Goal: Task Accomplishment & Management: Understand process/instructions

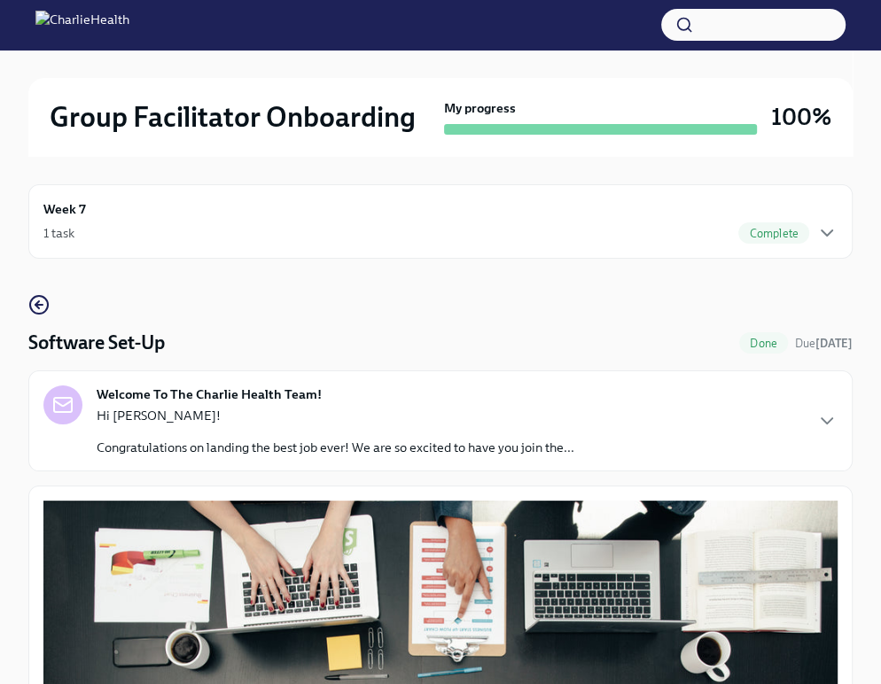
click at [555, 235] on div "1 task Complete" at bounding box center [440, 232] width 794 height 21
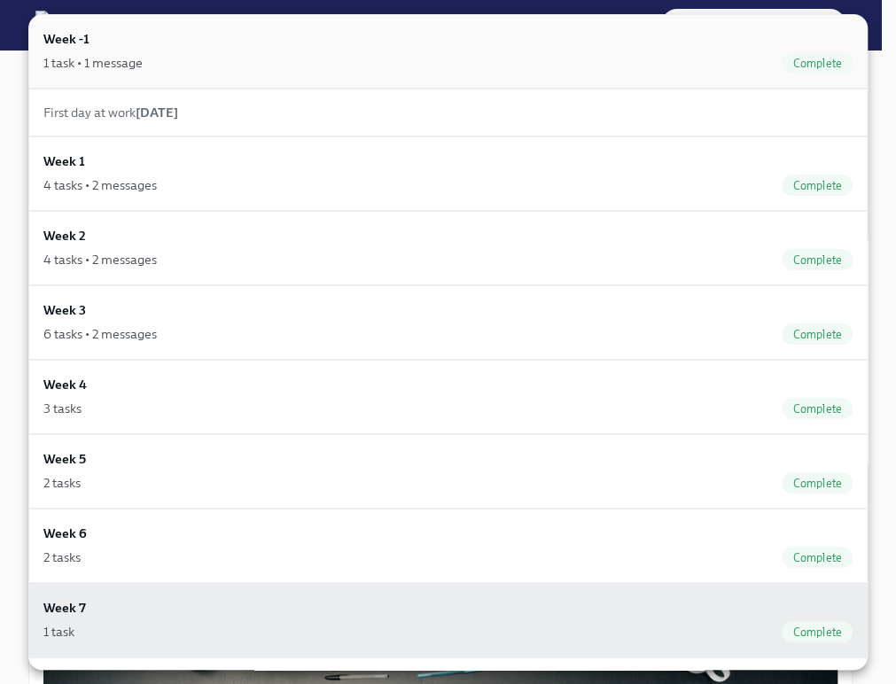
click at [410, 66] on div "1 task • 1 message Complete" at bounding box center [447, 62] width 809 height 21
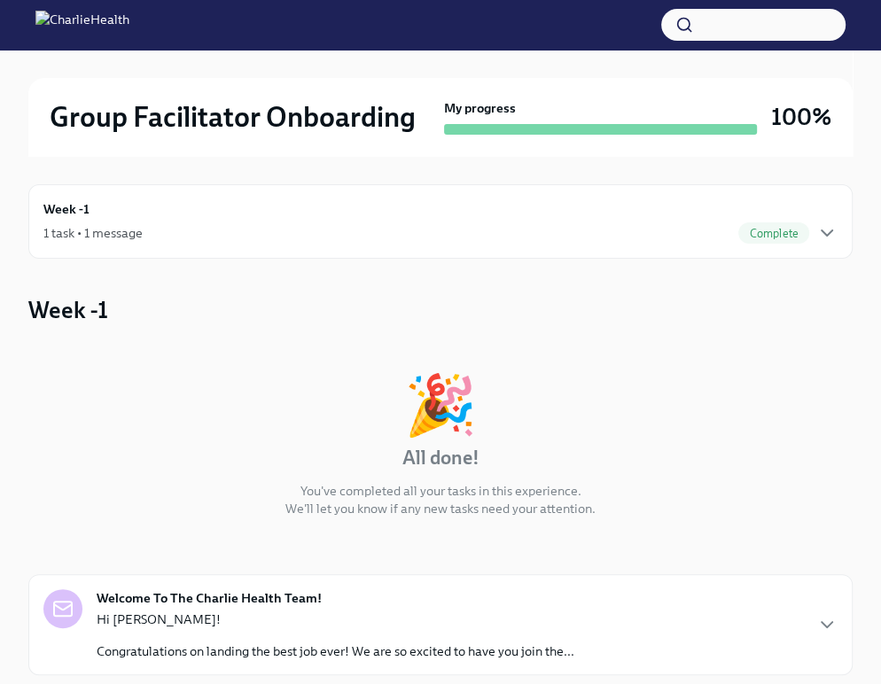
scroll to position [405, 0]
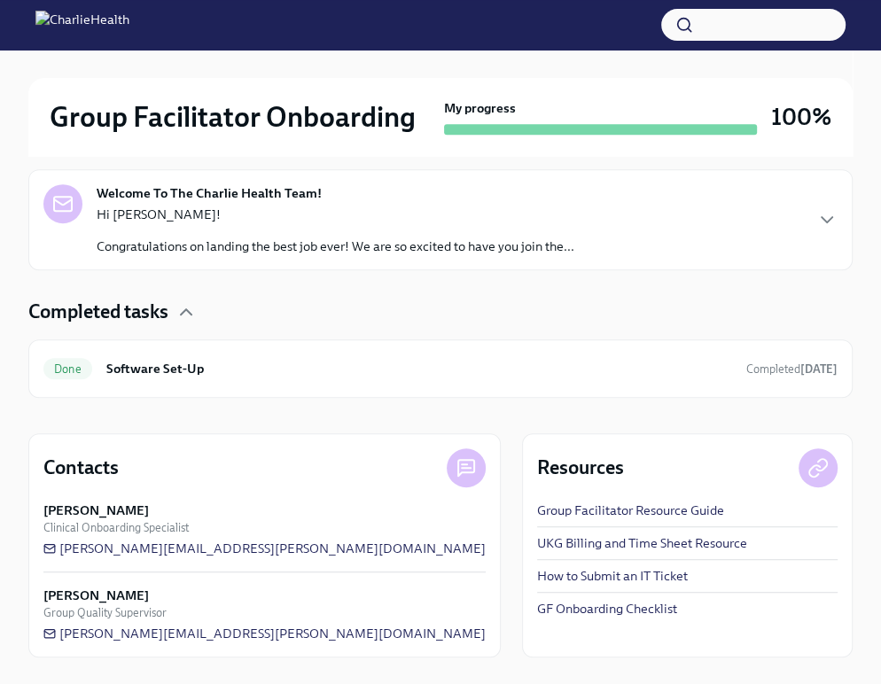
click at [292, 219] on p "Hi [PERSON_NAME]!" at bounding box center [336, 215] width 478 height 18
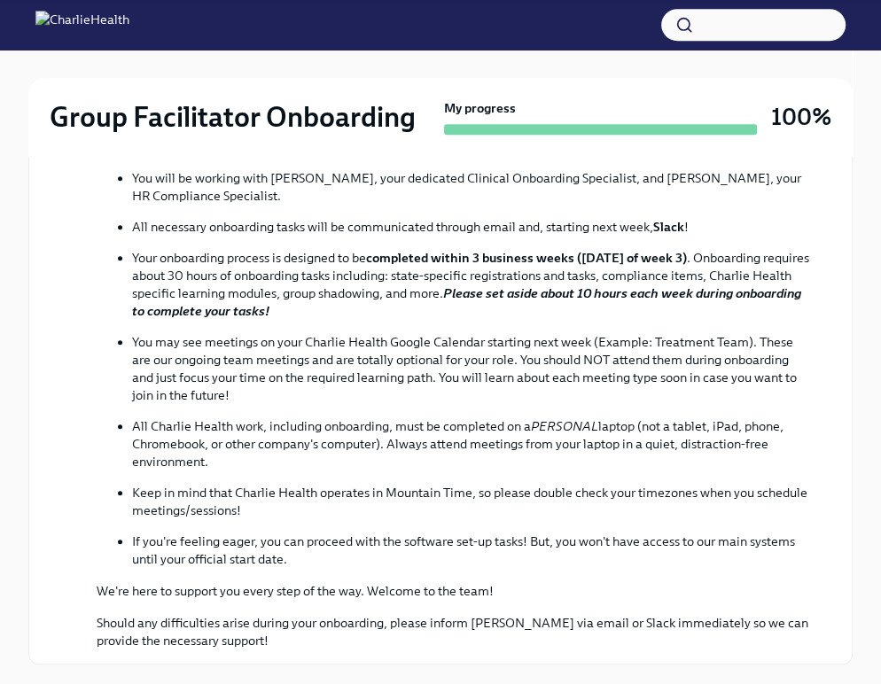
scroll to position [0, 0]
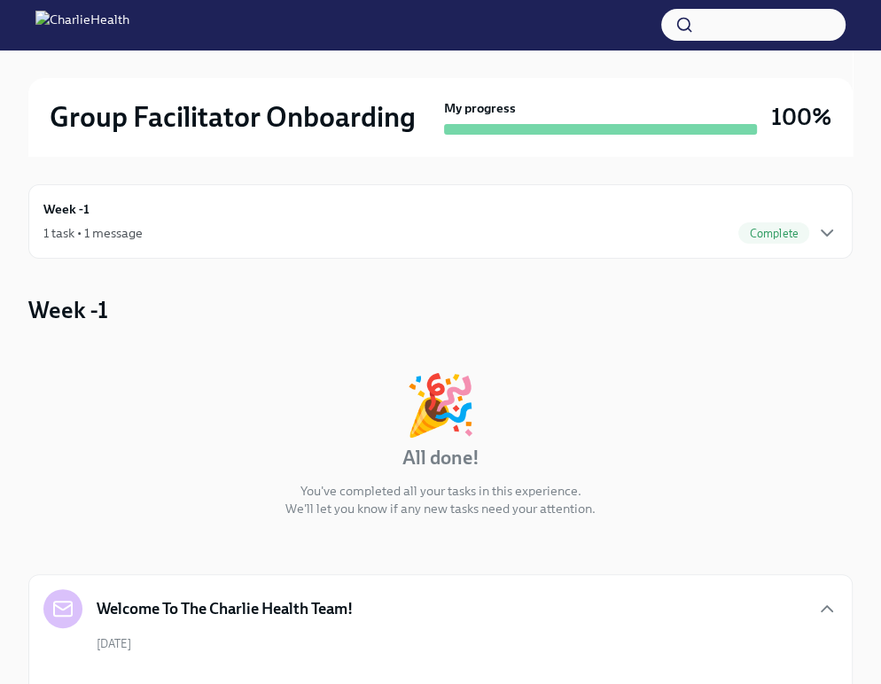
drag, startPoint x: 821, startPoint y: 244, endPoint x: 459, endPoint y: 229, distance: 362.8
click at [459, 229] on div "1 task • 1 message Complete" at bounding box center [440, 232] width 794 height 21
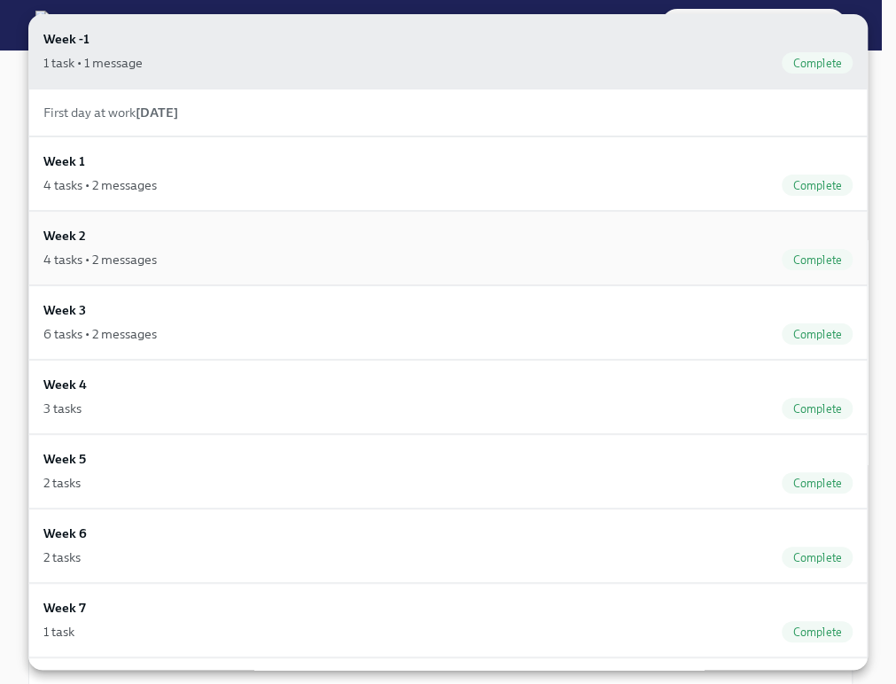
click at [333, 246] on div "Week 2 4 tasks • 2 messages Complete" at bounding box center [447, 248] width 809 height 44
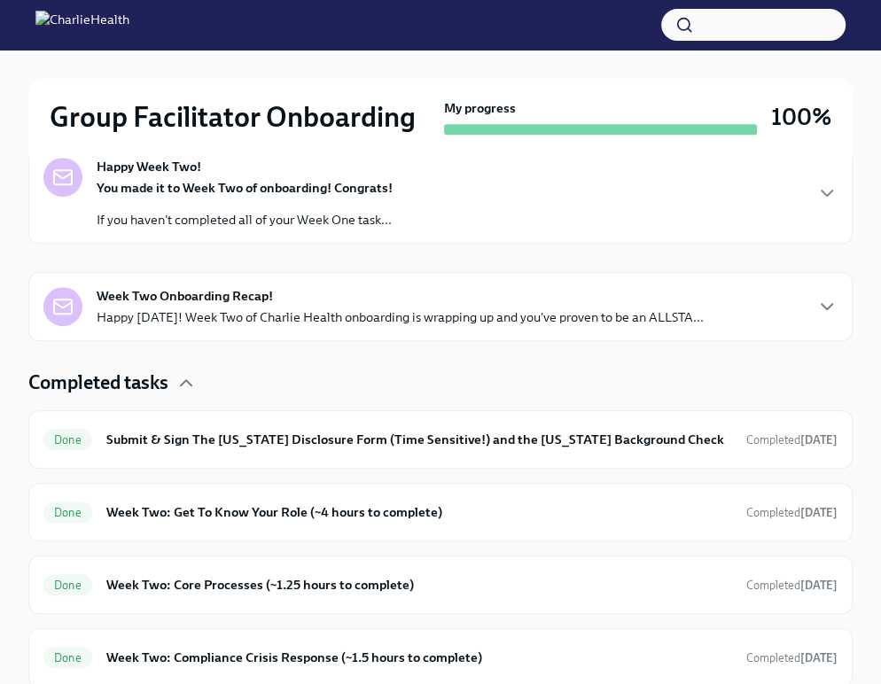
scroll to position [432, 0]
click at [324, 301] on div "Week Two Onboarding Recap! Happy [DATE]! Week Two of Charlie Health onboarding …" at bounding box center [400, 305] width 607 height 39
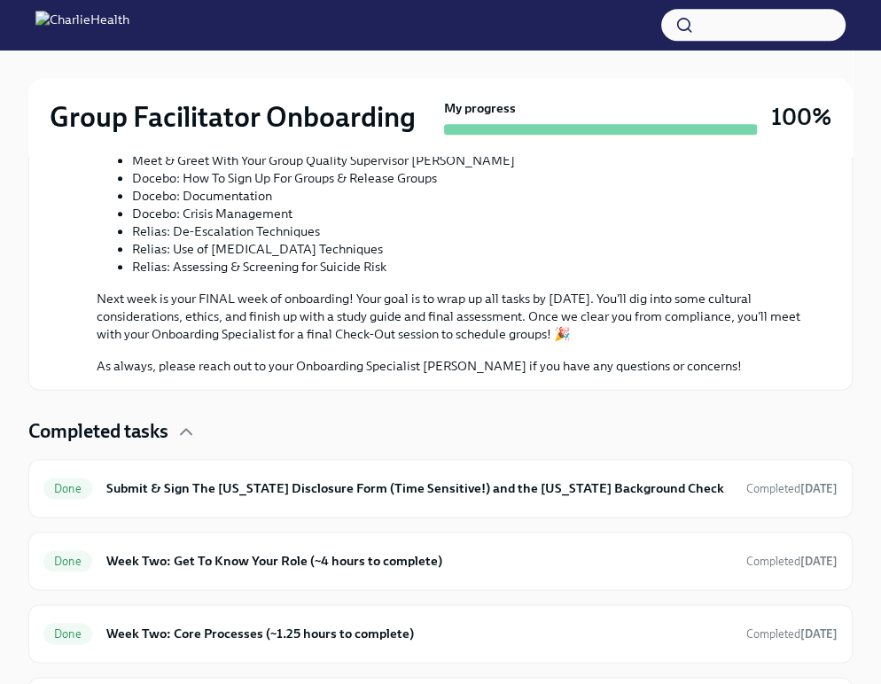
scroll to position [1548, 0]
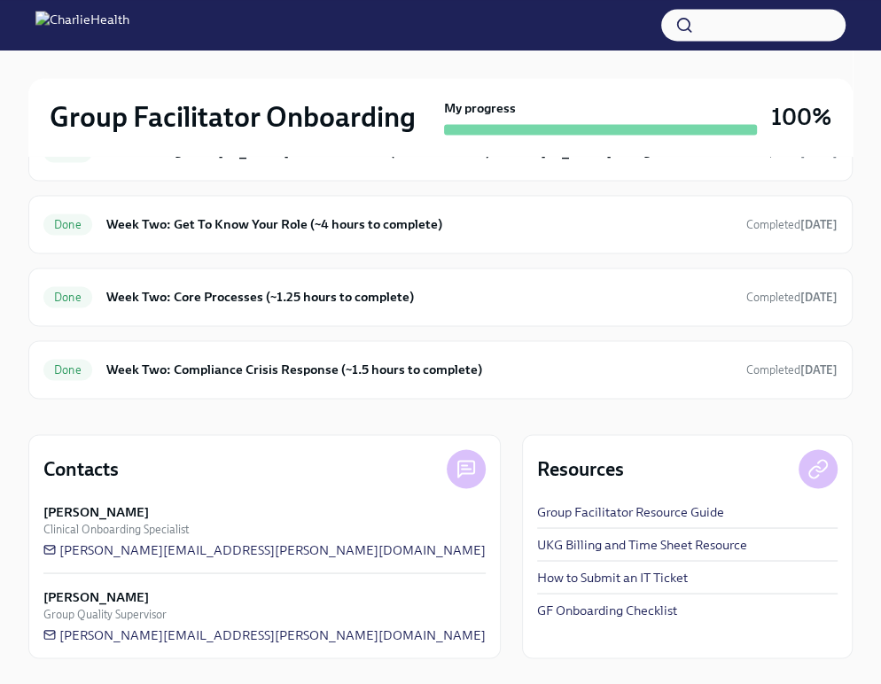
click at [537, 606] on link "GF Onboarding Checklist" at bounding box center [607, 610] width 140 height 18
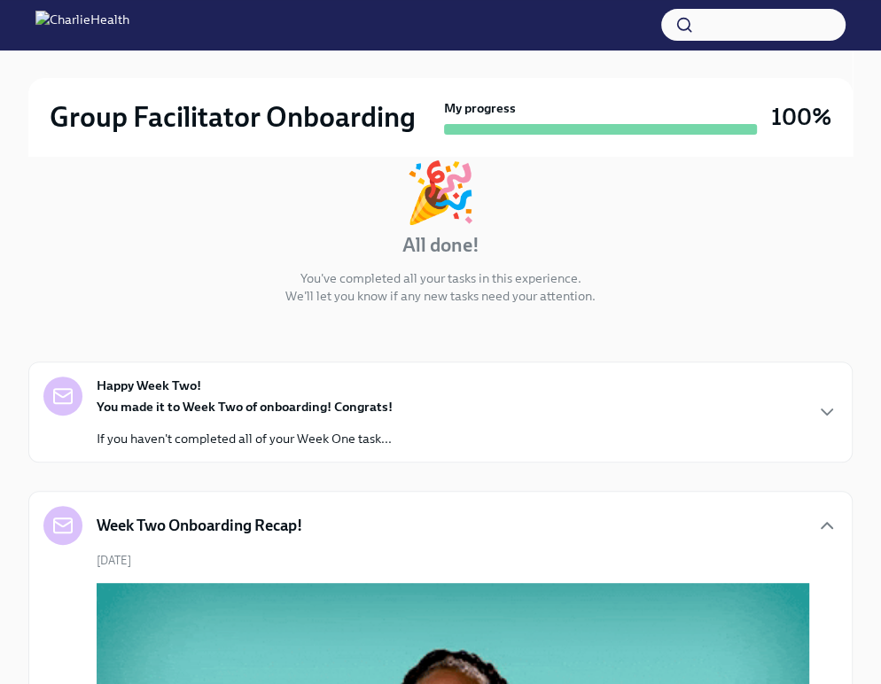
scroll to position [0, 0]
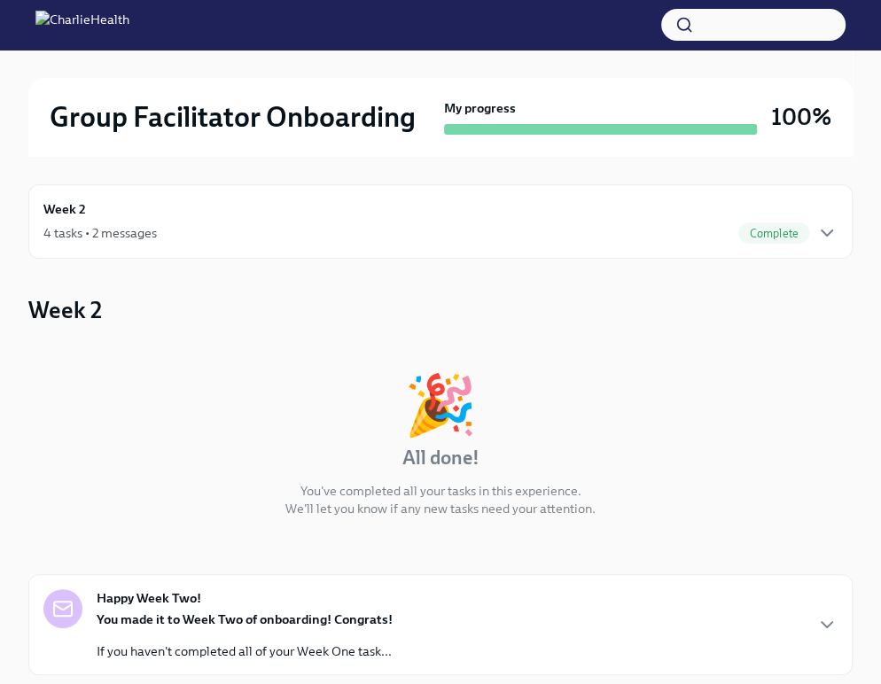
click at [401, 222] on div "4 tasks • 2 messages Complete" at bounding box center [440, 232] width 794 height 21
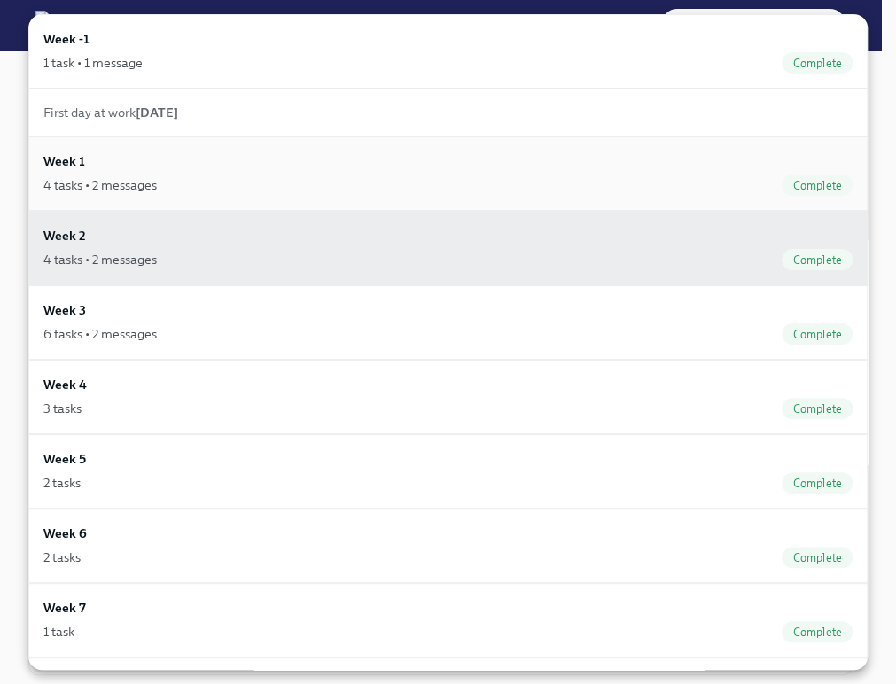
click at [312, 193] on div "4 tasks • 2 messages Complete" at bounding box center [447, 185] width 809 height 21
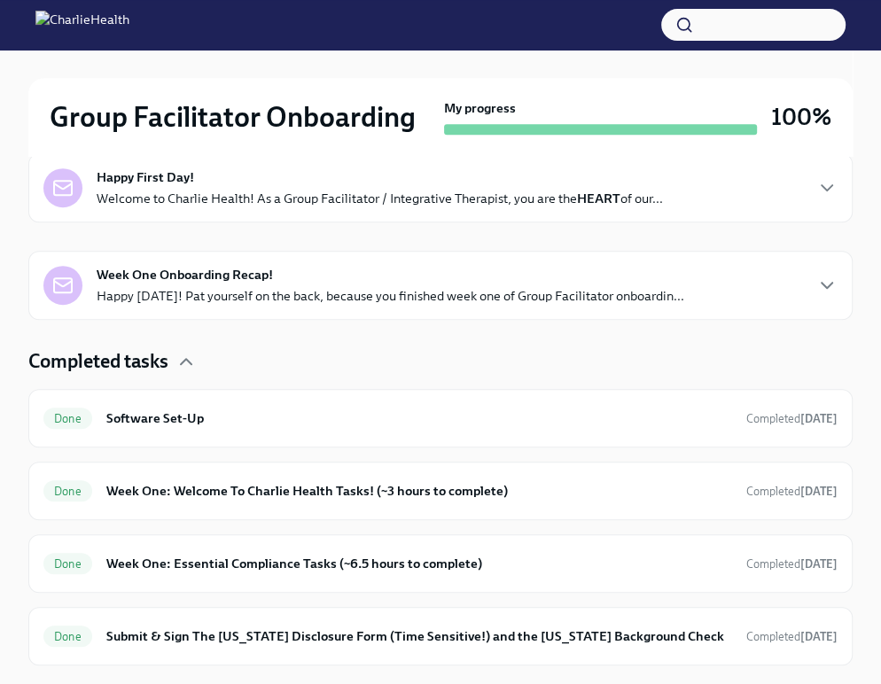
scroll to position [532, 0]
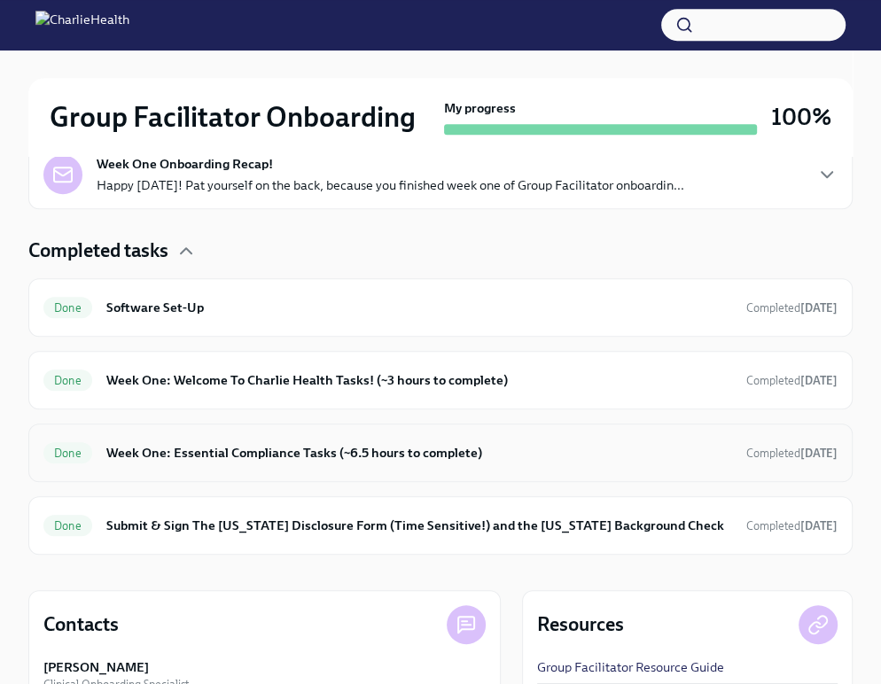
click at [277, 440] on div "Done Week One: Essential Compliance Tasks (~6.5 hours to complete) Completed [D…" at bounding box center [440, 453] width 794 height 28
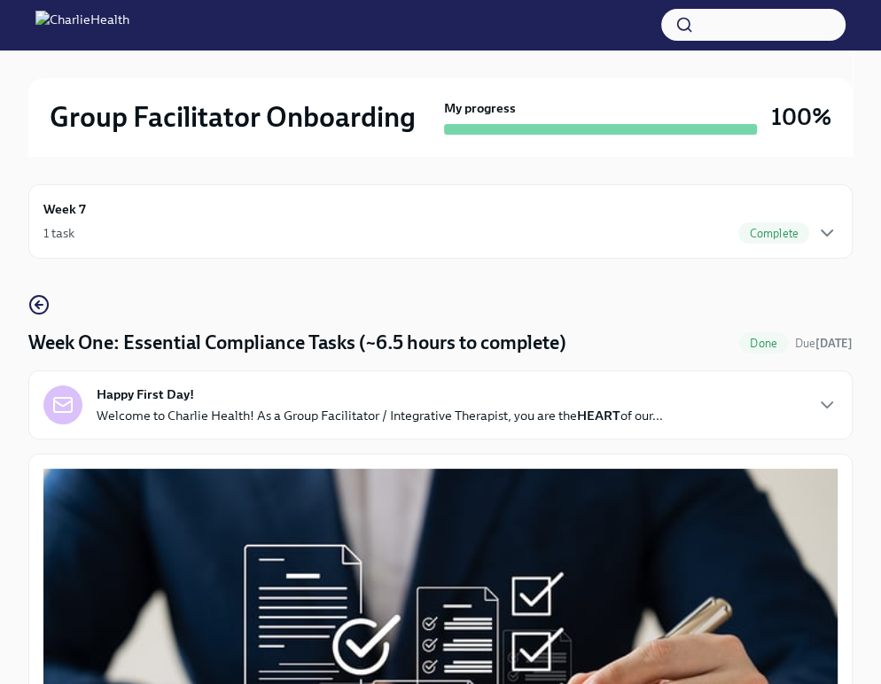
click at [826, 393] on div "Happy First Day! Welcome to Charlie Health! As a Group Facilitator / Integrativ…" at bounding box center [440, 404] width 794 height 39
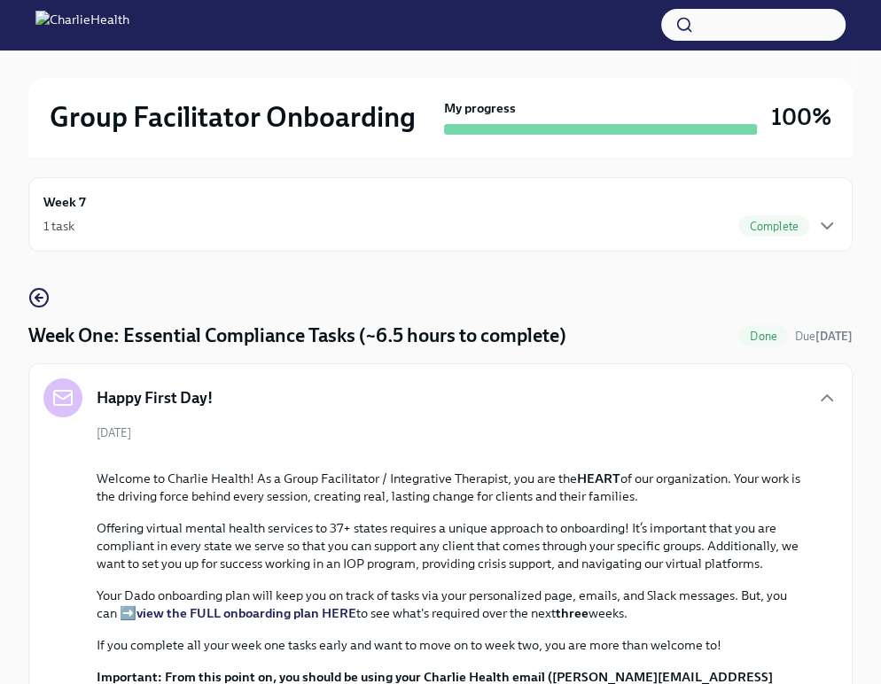
scroll to position [6, 0]
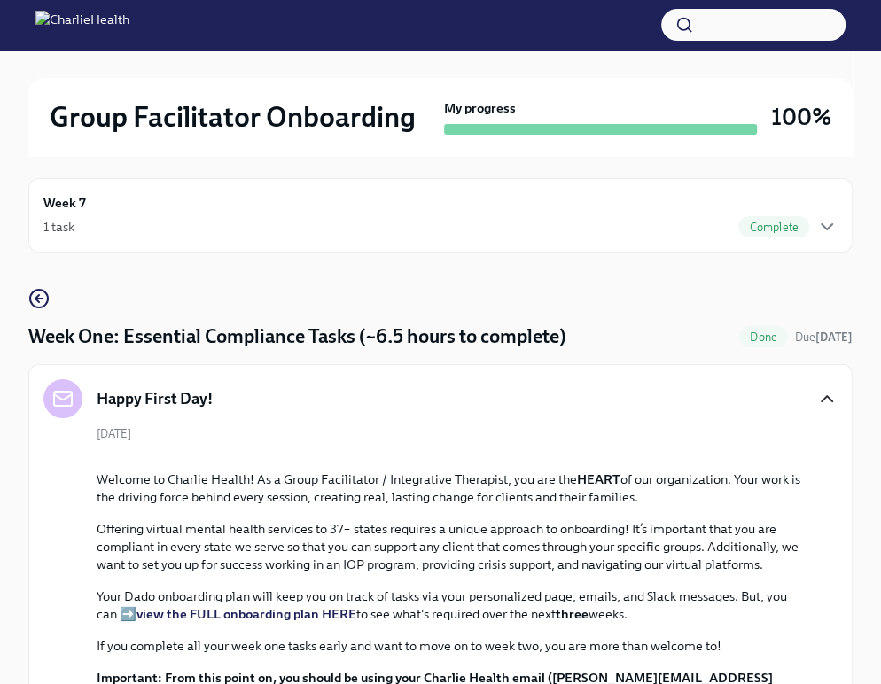
click at [829, 397] on icon "button" at bounding box center [826, 398] width 11 height 5
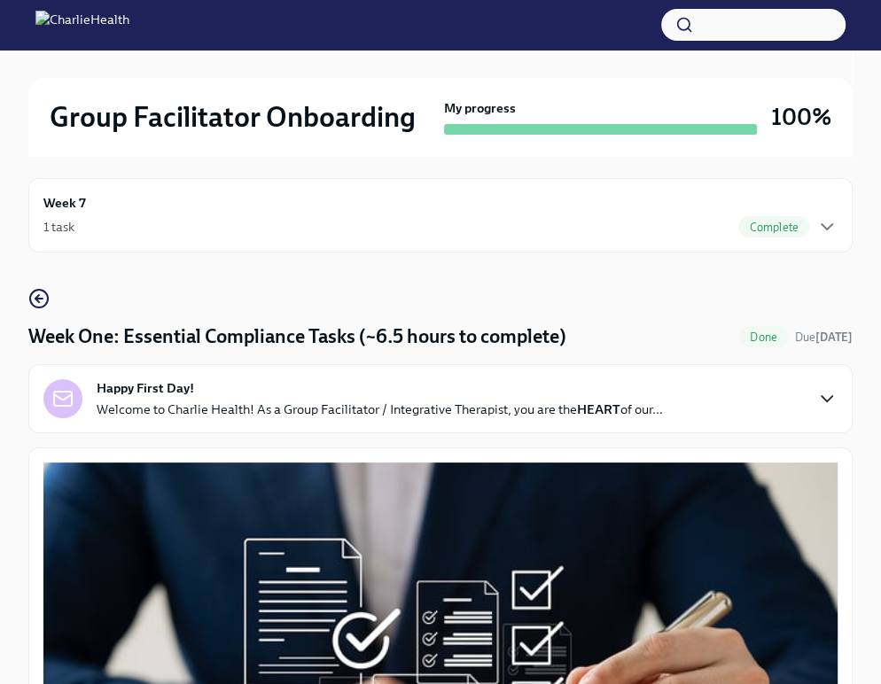
click at [829, 397] on icon "button" at bounding box center [826, 398] width 21 height 21
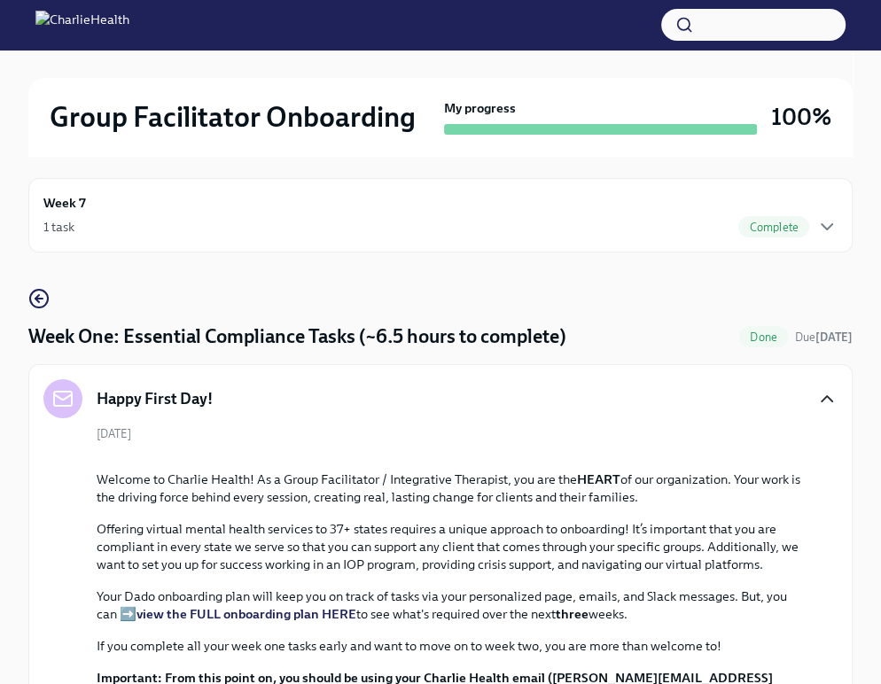
click at [829, 397] on icon "button" at bounding box center [826, 398] width 11 height 5
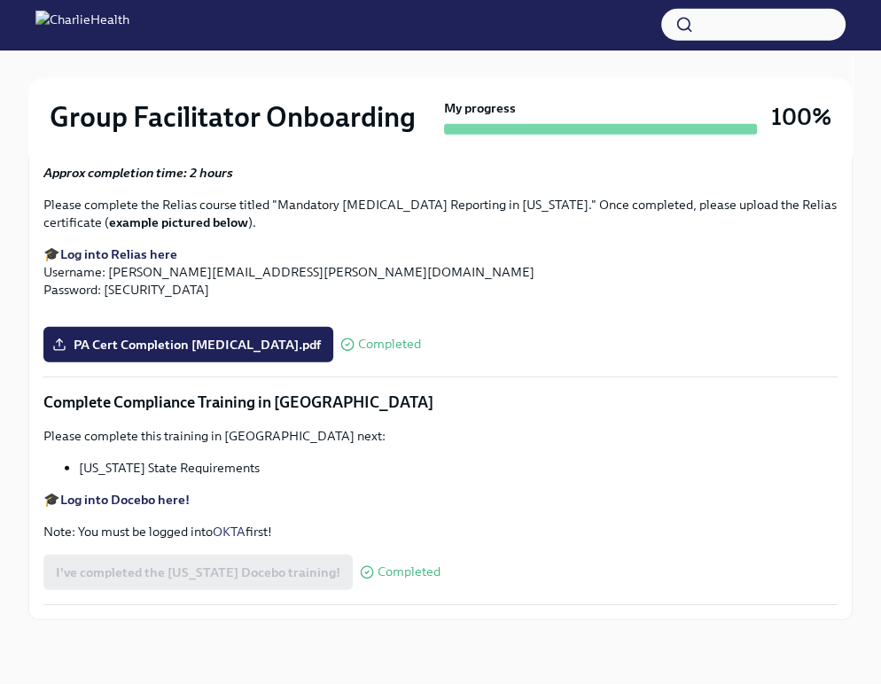
scroll to position [3990, 0]
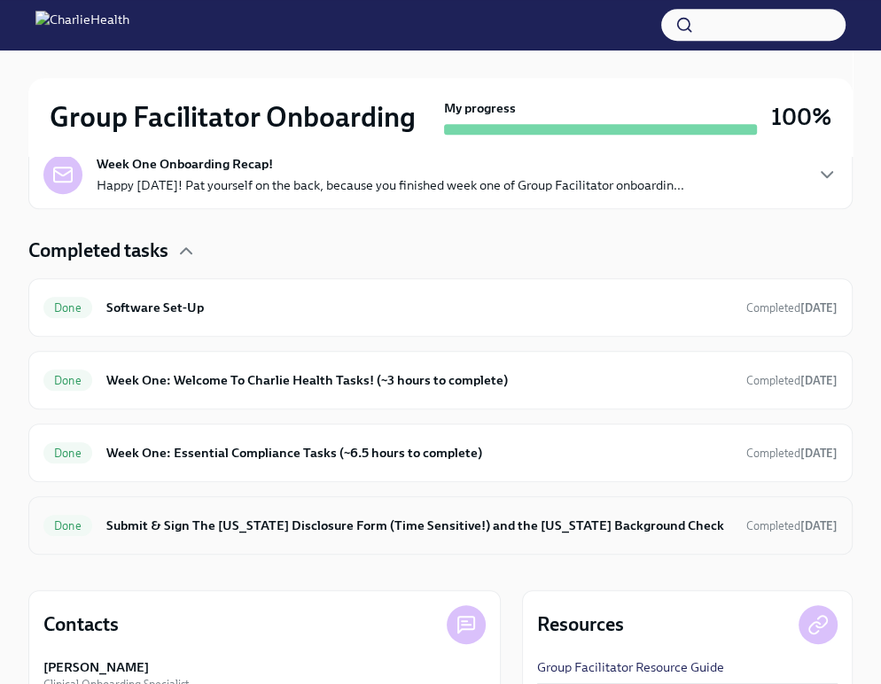
click at [490, 529] on h6 "Submit & Sign The [US_STATE] Disclosure Form (Time Sensitive!) and the [US_STAT…" at bounding box center [419, 525] width 626 height 19
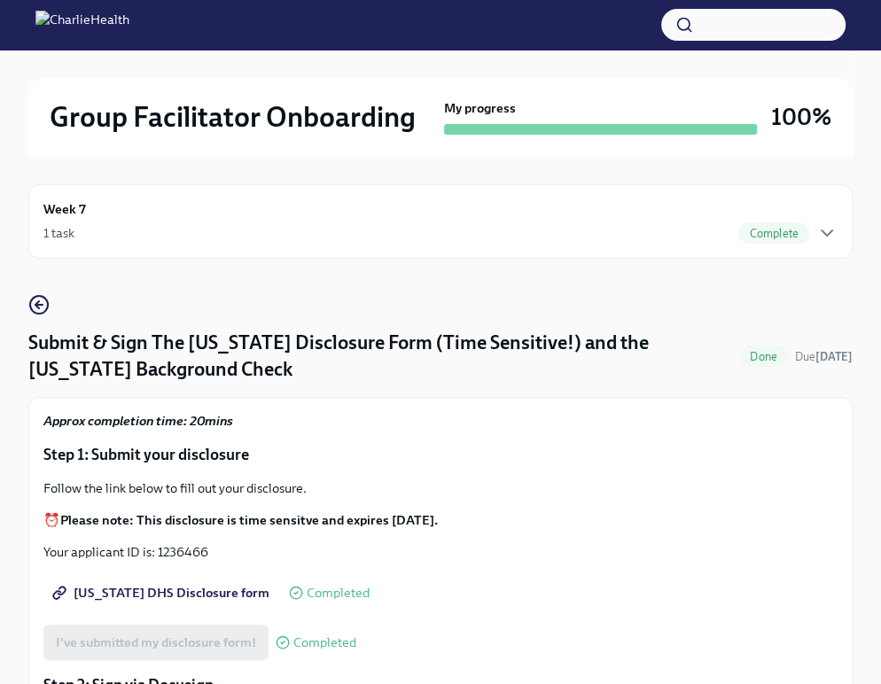
drag, startPoint x: 666, startPoint y: 246, endPoint x: 731, endPoint y: 213, distance: 72.9
drag, startPoint x: 731, startPoint y: 213, endPoint x: 823, endPoint y: 233, distance: 94.4
click at [823, 233] on icon "button" at bounding box center [826, 232] width 11 height 5
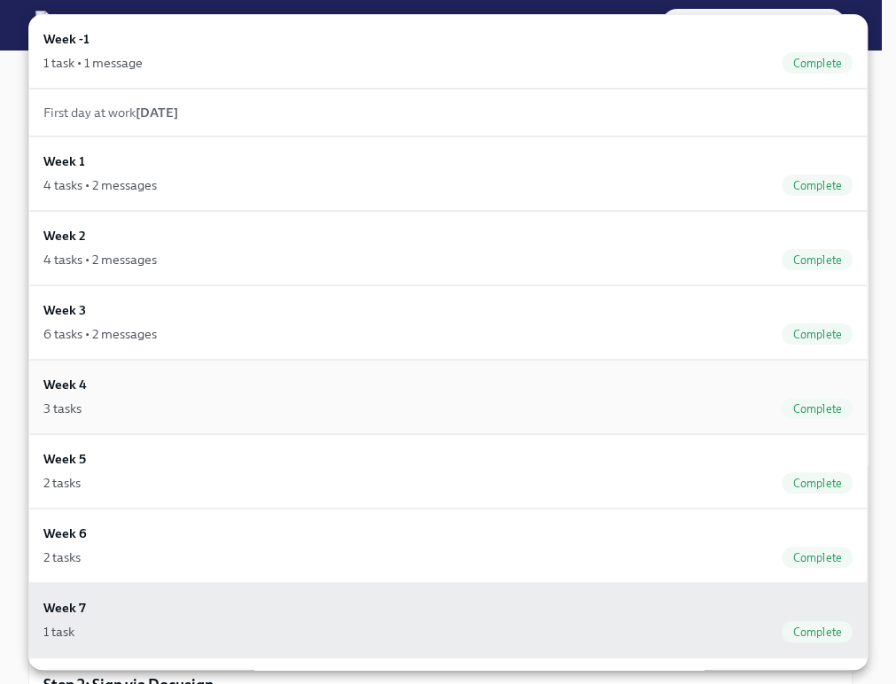
click at [392, 401] on div "3 tasks Complete" at bounding box center [447, 408] width 809 height 21
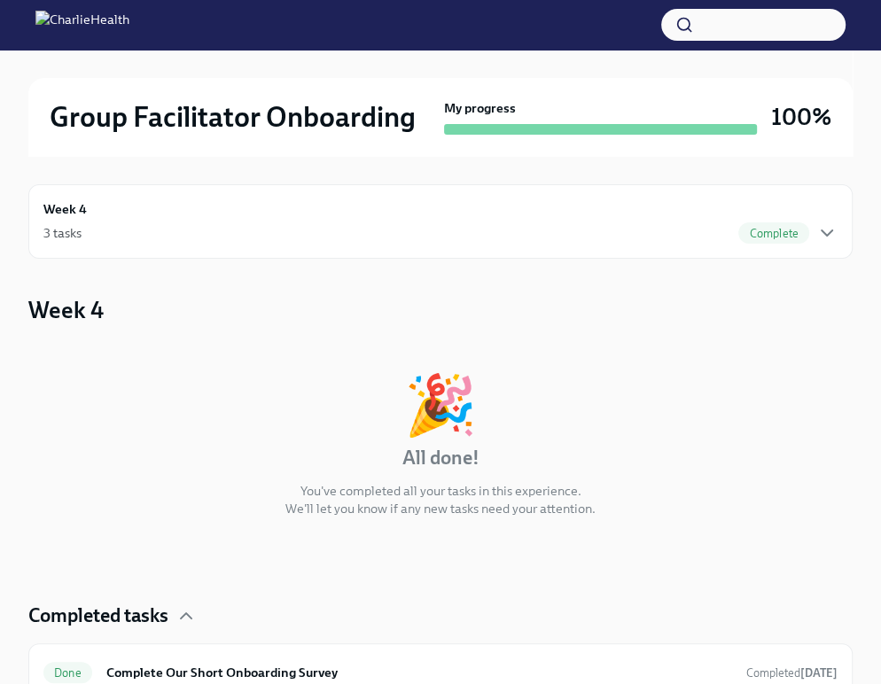
click at [746, 227] on span "Complete" at bounding box center [773, 233] width 71 height 13
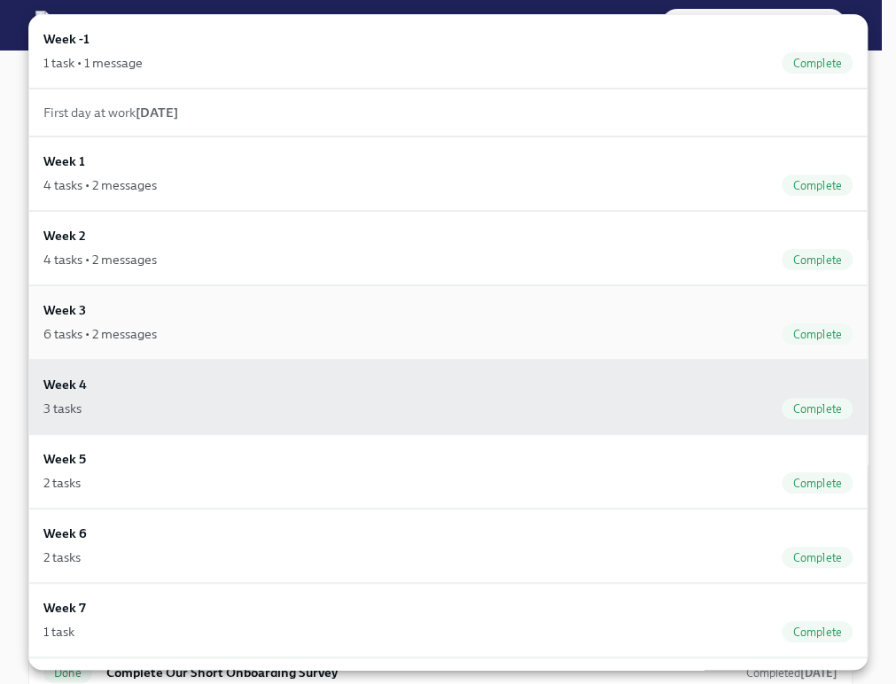
click at [539, 328] on div "6 tasks • 2 messages Complete" at bounding box center [447, 333] width 809 height 21
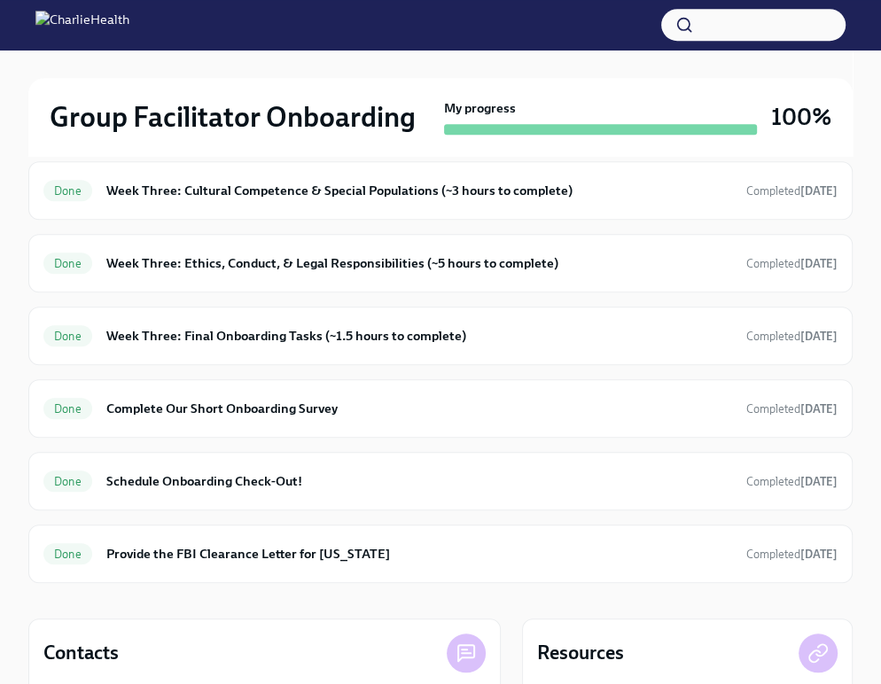
scroll to position [688, 0]
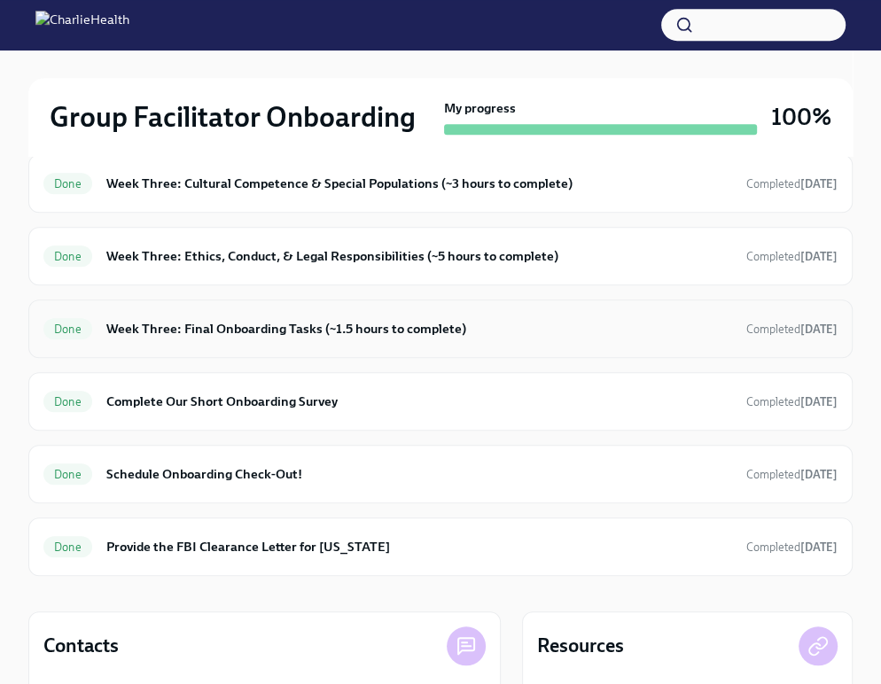
drag, startPoint x: 539, startPoint y: 327, endPoint x: 454, endPoint y: 324, distance: 85.1
click at [454, 324] on h6 "Week Three: Final Onboarding Tasks (~1.5 hours to complete)" at bounding box center [419, 328] width 626 height 19
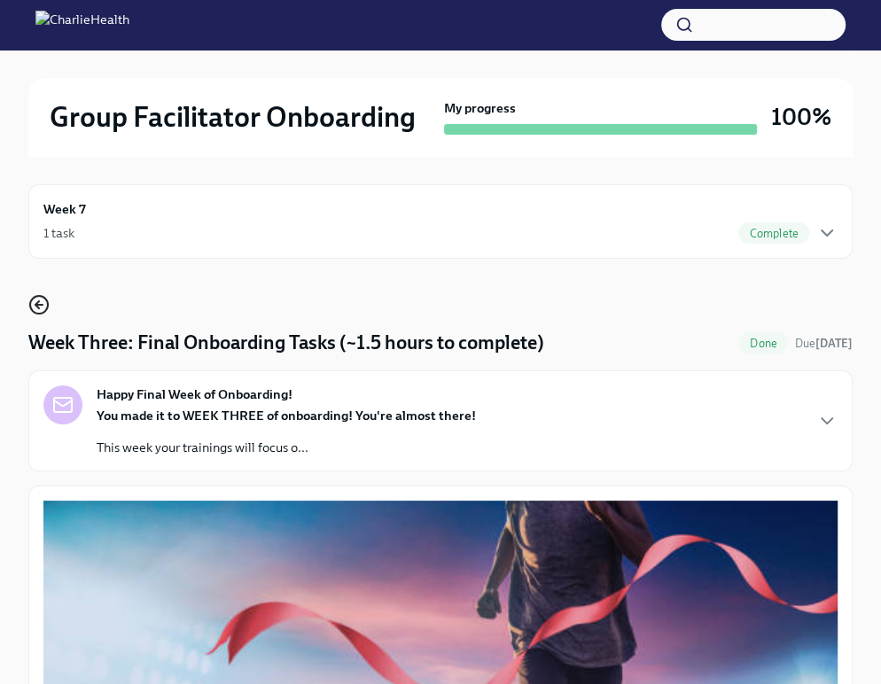
click at [41, 303] on icon "button" at bounding box center [38, 304] width 21 height 21
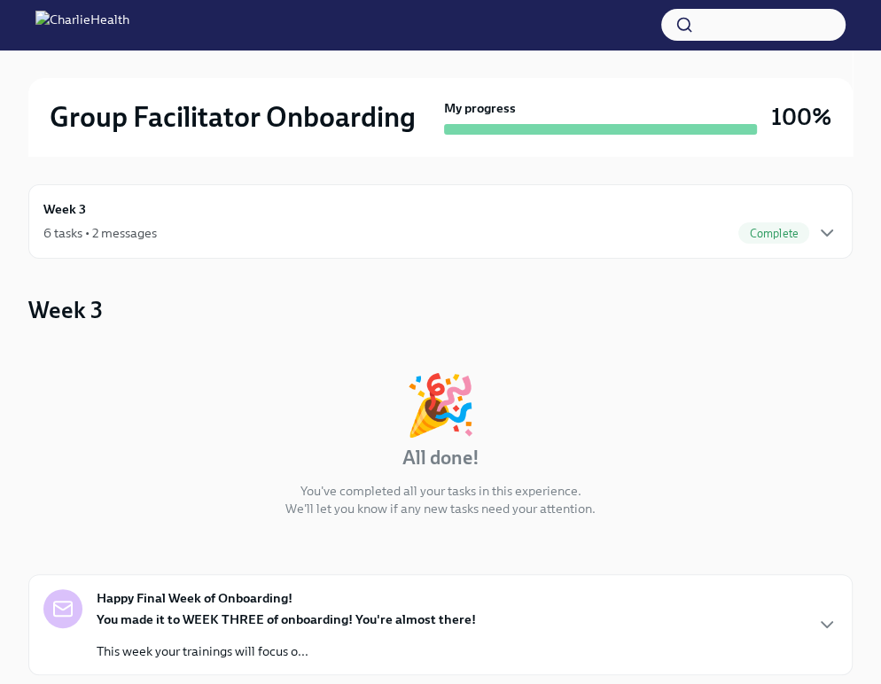
click at [720, 238] on div "6 tasks • 2 messages Complete" at bounding box center [440, 232] width 794 height 21
